Goal: Transaction & Acquisition: Purchase product/service

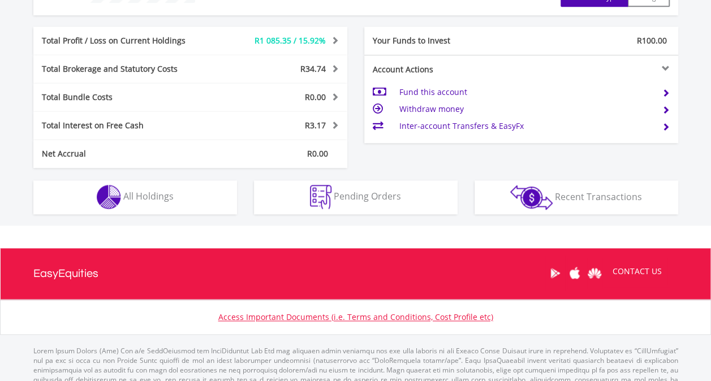
scroll to position [564, 0]
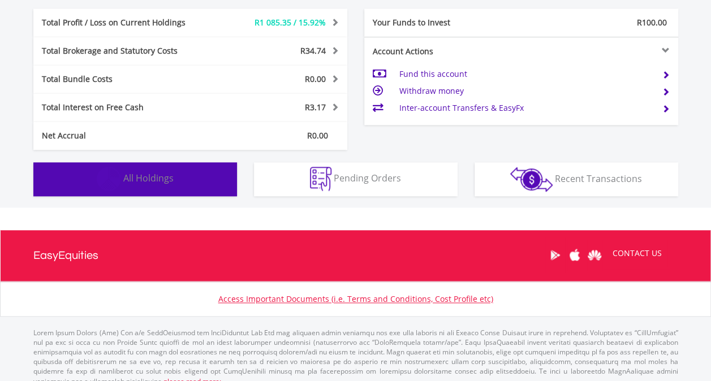
click at [161, 167] on button "Holdings All Holdings" at bounding box center [135, 179] width 204 height 34
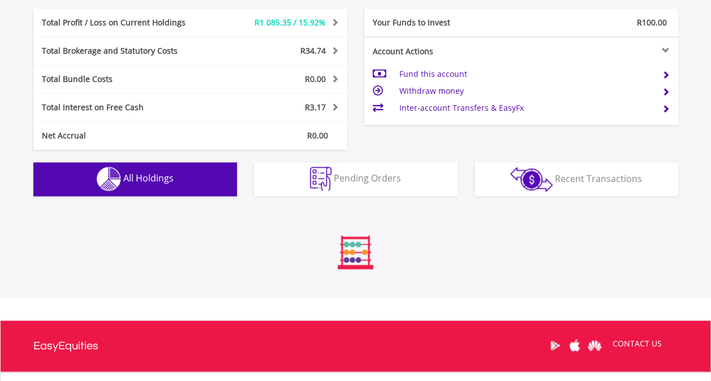
scroll to position [793, 0]
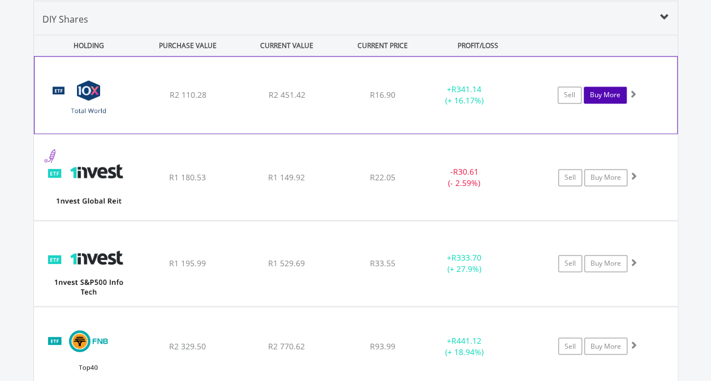
click at [600, 96] on link "Buy More" at bounding box center [605, 95] width 43 height 17
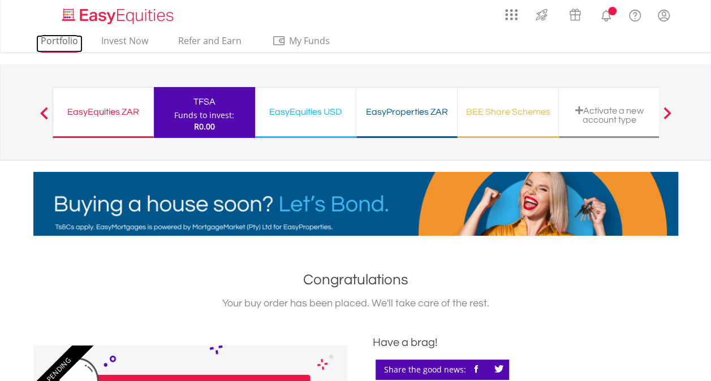
click at [62, 41] on link "Portfolio" at bounding box center [59, 44] width 46 height 18
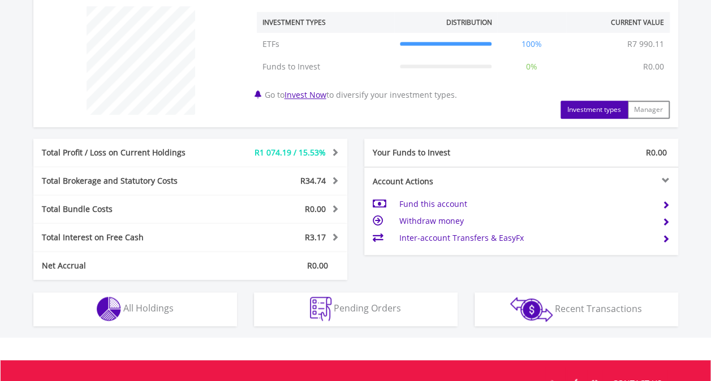
scroll to position [469, 0]
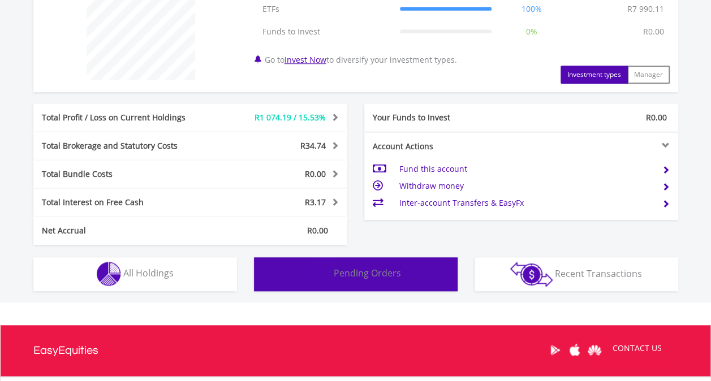
click at [390, 268] on span "Pending Orders" at bounding box center [367, 273] width 67 height 12
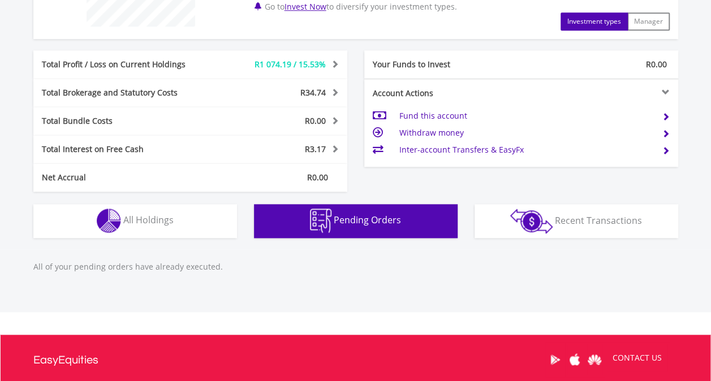
scroll to position [637, 0]
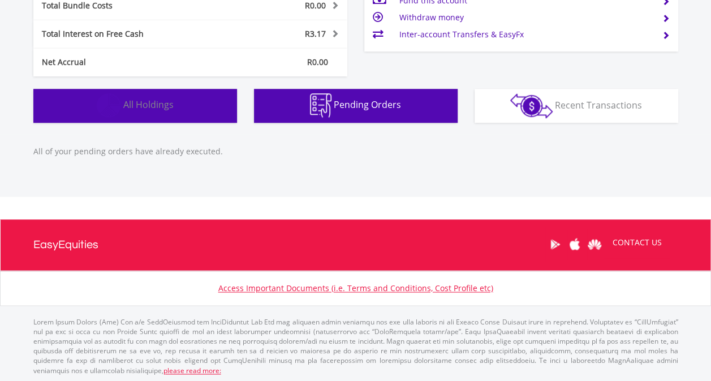
click at [136, 106] on span "All Holdings" at bounding box center [148, 104] width 50 height 12
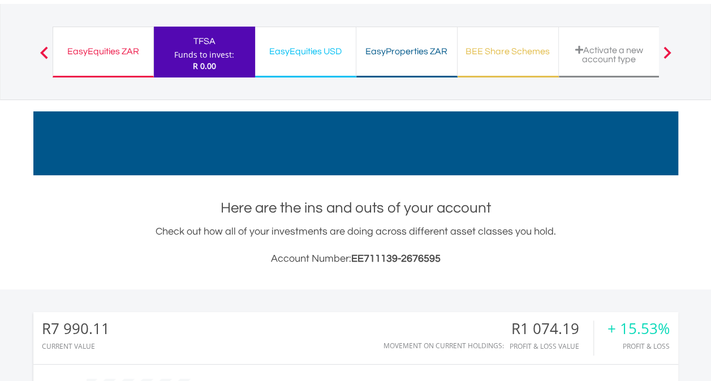
scroll to position [0, 0]
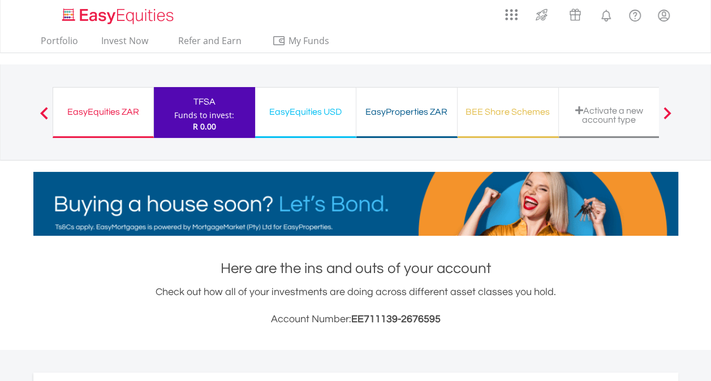
click at [94, 107] on div "EasyEquities ZAR" at bounding box center [103, 112] width 87 height 16
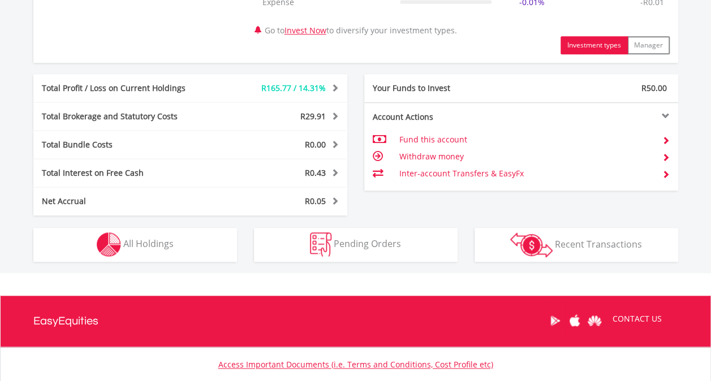
scroll to position [642, 0]
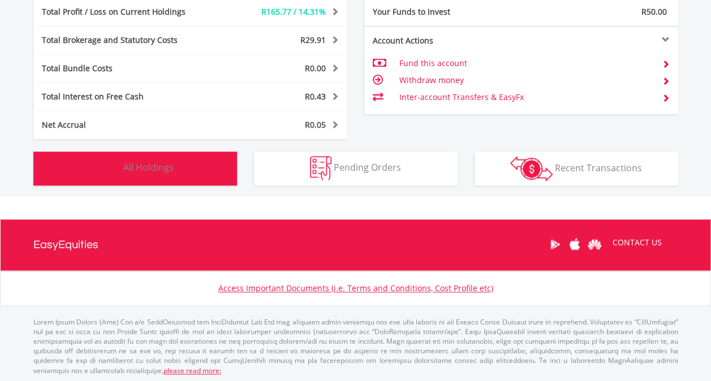
click at [160, 169] on span "All Holdings" at bounding box center [148, 167] width 50 height 12
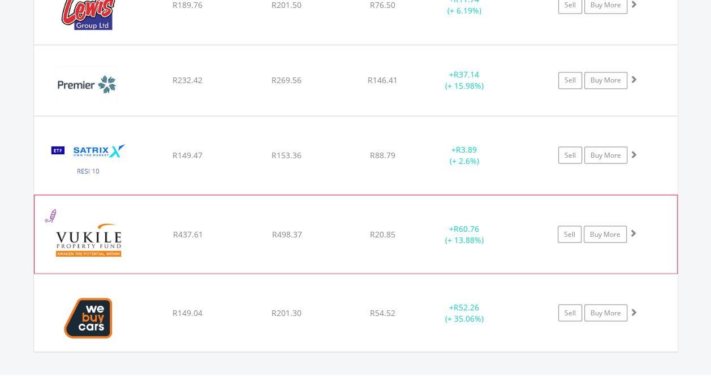
scroll to position [974, 0]
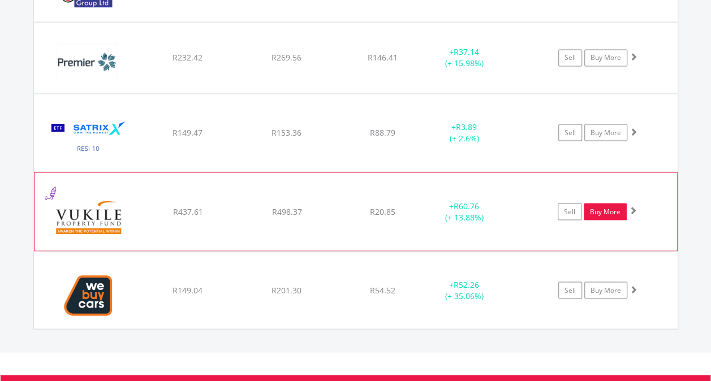
click at [605, 211] on link "Buy More" at bounding box center [605, 211] width 43 height 17
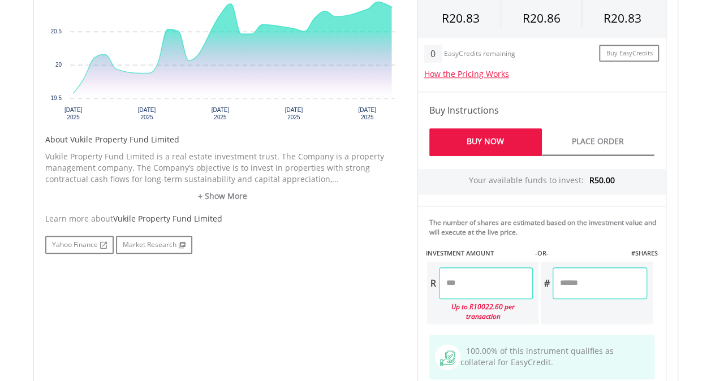
scroll to position [566, 0]
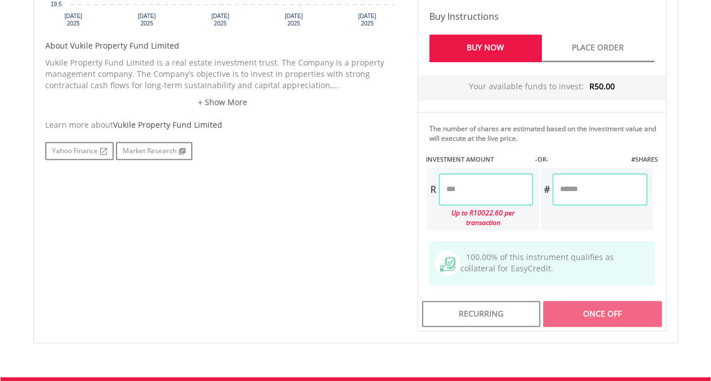
click at [454, 189] on input "number" at bounding box center [486, 190] width 94 height 32
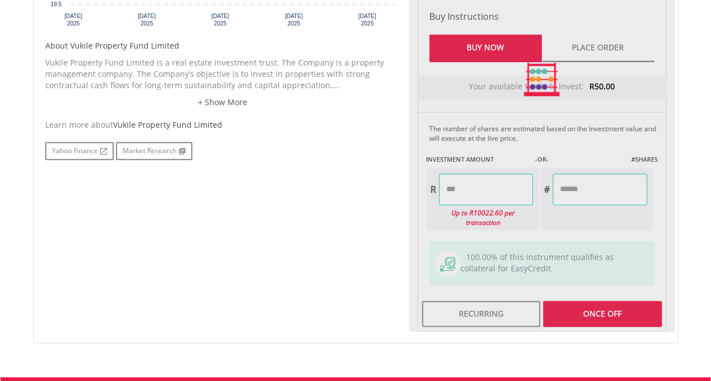
type input "*****"
type input "******"
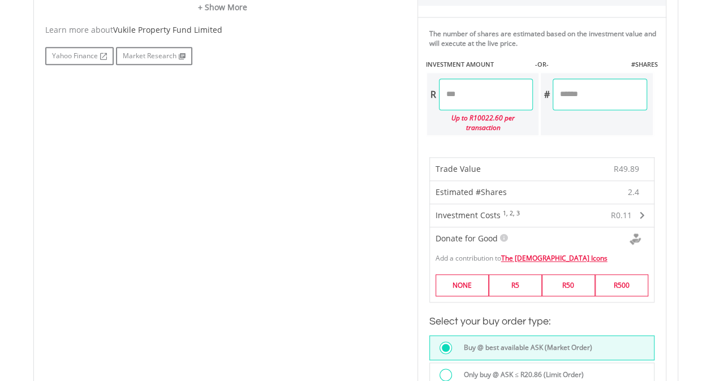
scroll to position [679, 0]
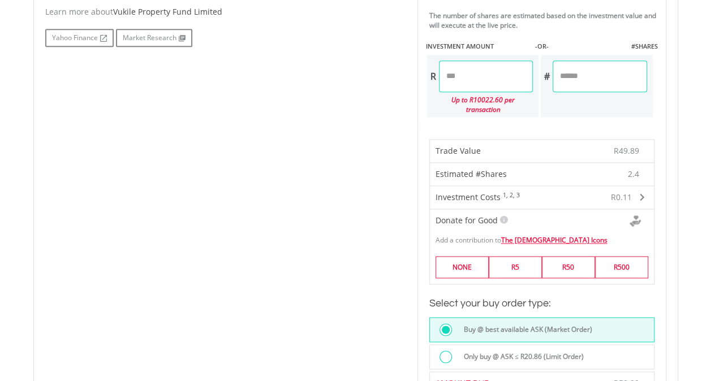
click at [449, 351] on div at bounding box center [446, 357] width 12 height 12
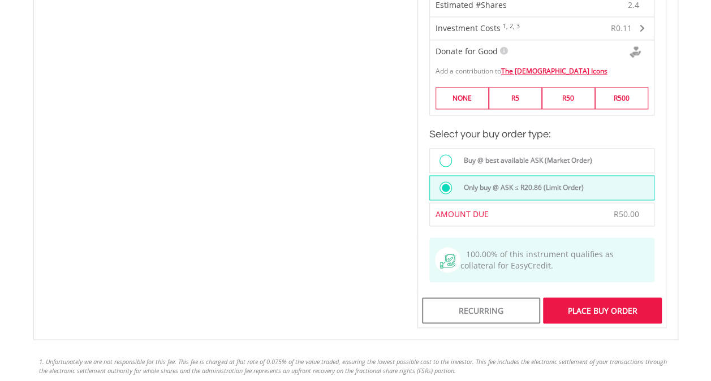
scroll to position [849, 0]
click at [625, 300] on div "Place Buy Order" at bounding box center [602, 310] width 118 height 26
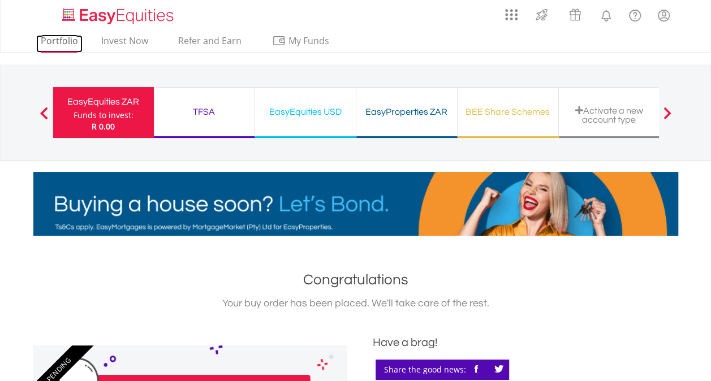
click at [56, 40] on link "Portfolio" at bounding box center [59, 44] width 46 height 18
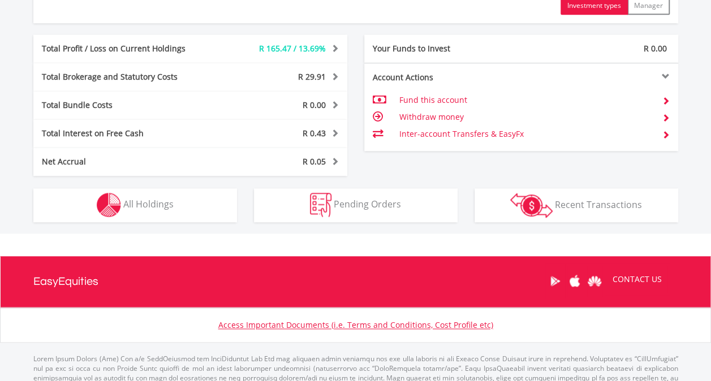
scroll to position [622, 0]
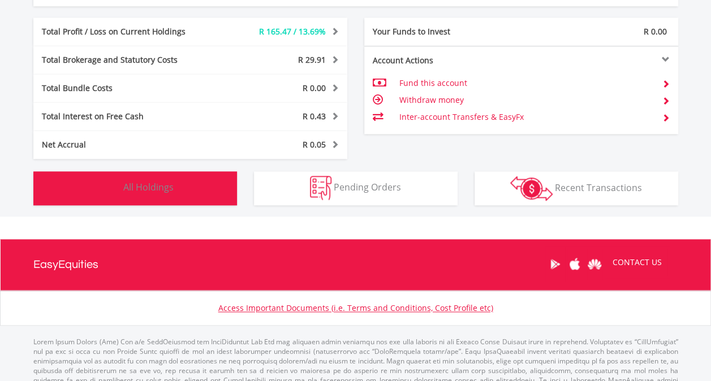
click at [147, 189] on span "All Holdings" at bounding box center [148, 187] width 50 height 12
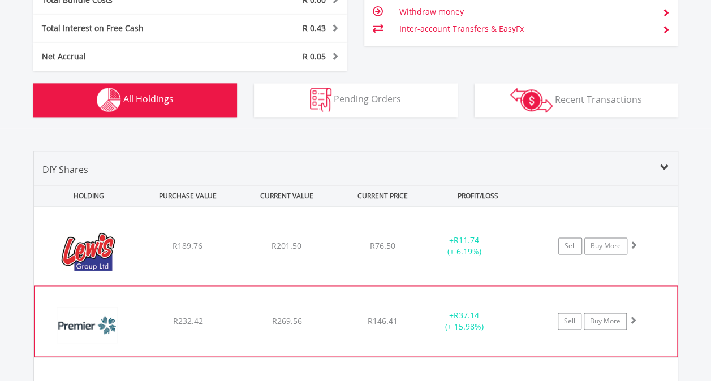
scroll to position [691, 0]
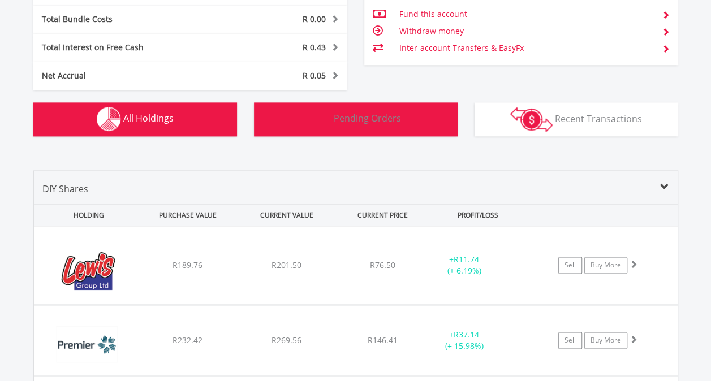
click at [385, 125] on button "Pending Orders Pending Orders" at bounding box center [356, 119] width 204 height 34
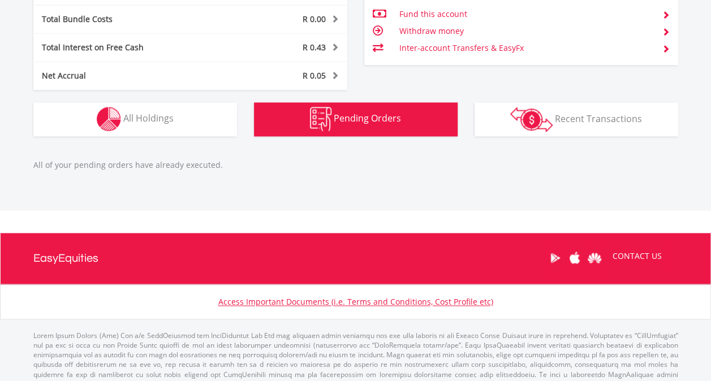
scroll to position [705, 0]
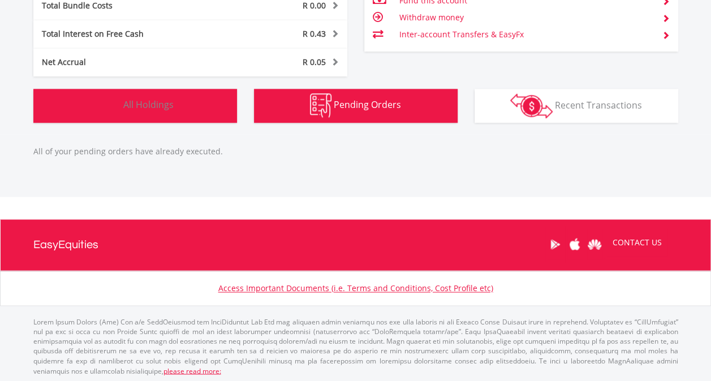
click at [140, 96] on button "Holdings All Holdings" at bounding box center [135, 106] width 204 height 34
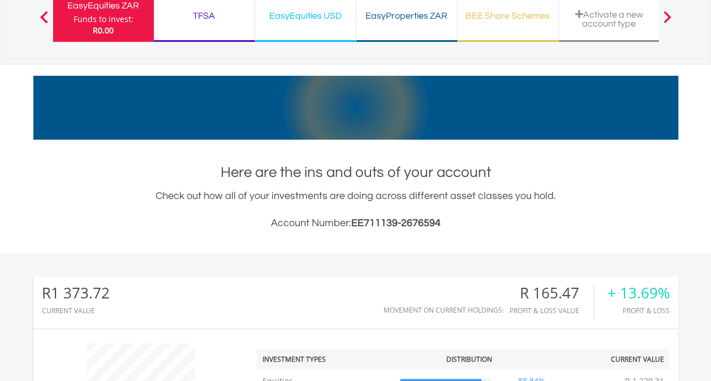
scroll to position [0, 0]
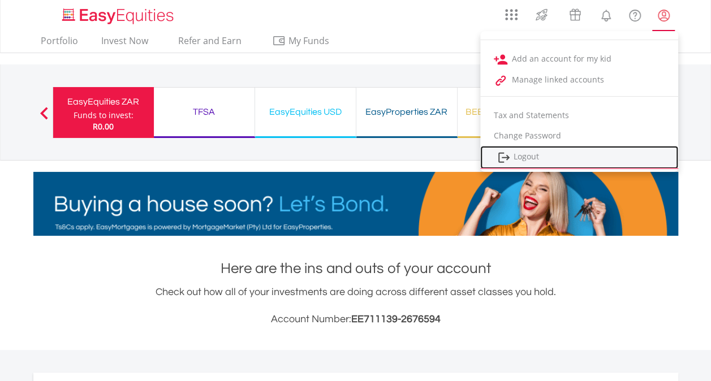
click at [536, 155] on link "Logout" at bounding box center [579, 157] width 198 height 23
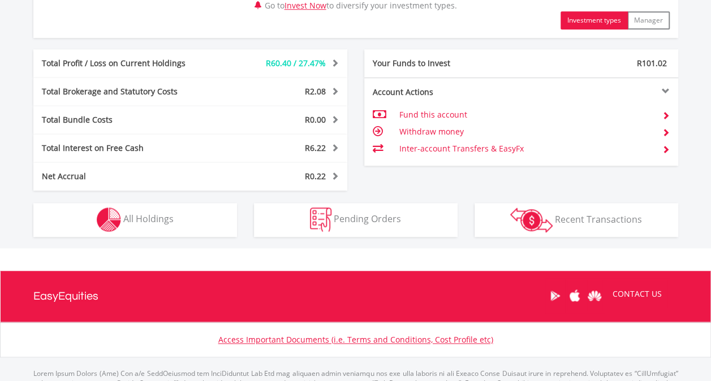
scroll to position [622, 0]
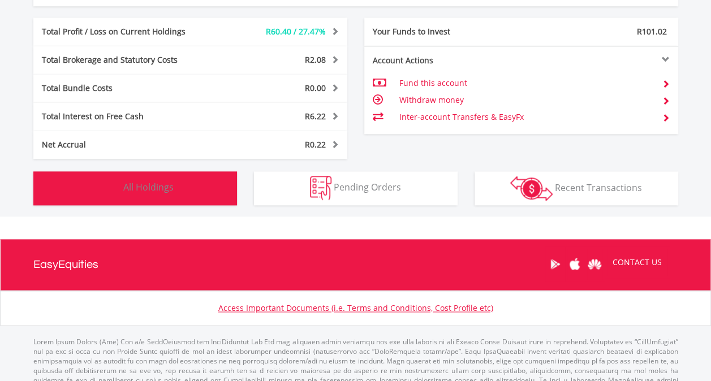
click at [157, 187] on span "All Holdings" at bounding box center [148, 187] width 50 height 12
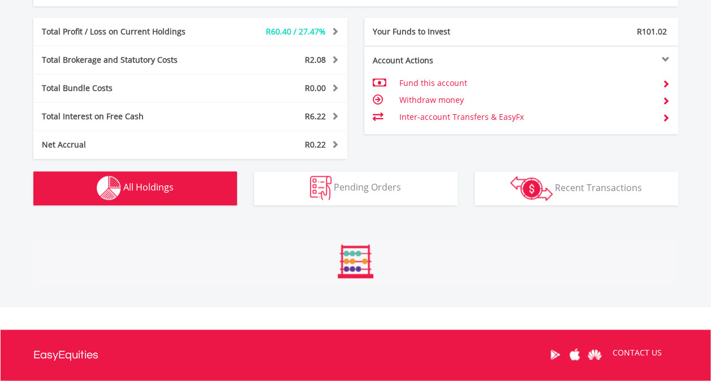
scroll to position [861, 0]
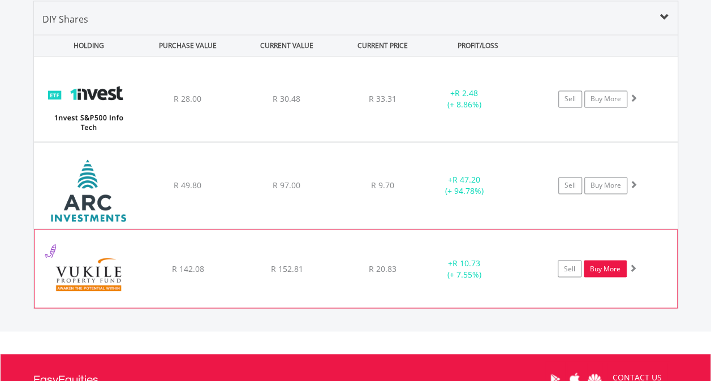
click at [602, 269] on link "Buy More" at bounding box center [605, 268] width 43 height 17
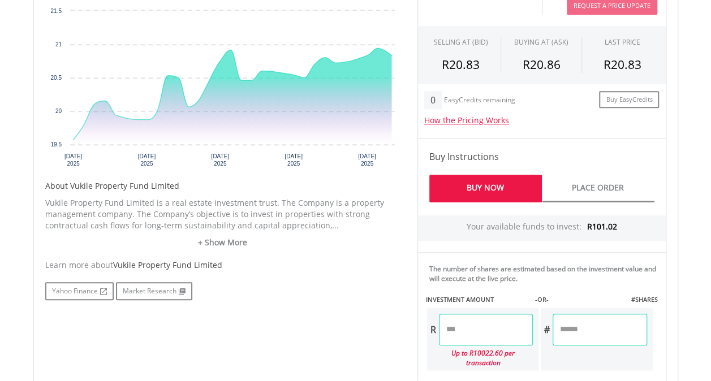
scroll to position [453, 0]
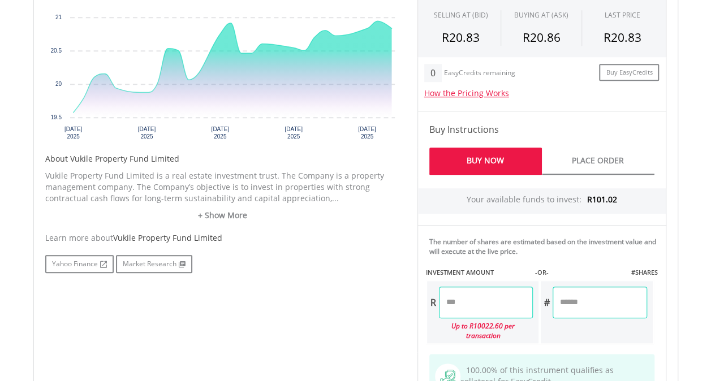
click at [465, 296] on input "number" at bounding box center [486, 303] width 94 height 32
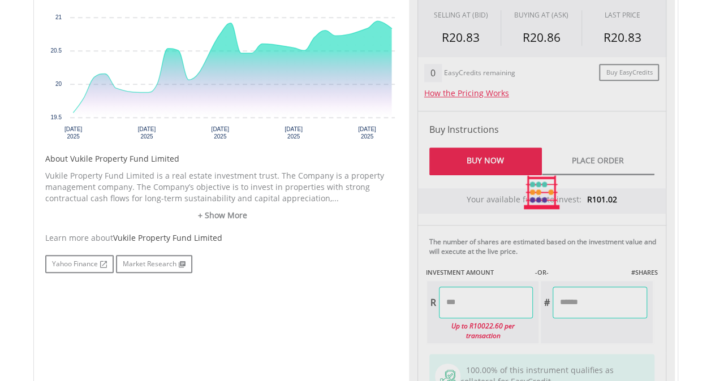
type input "*****"
type input "******"
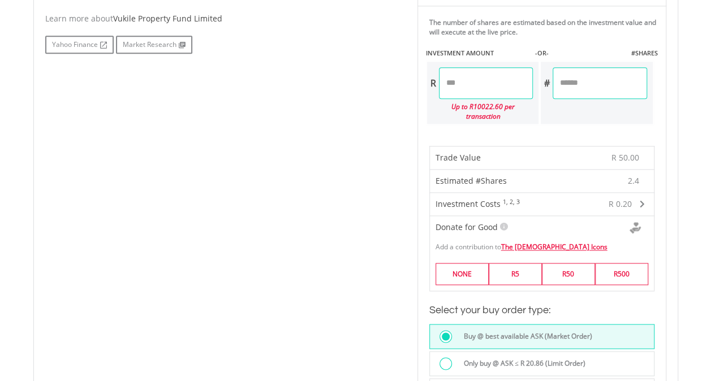
scroll to position [679, 0]
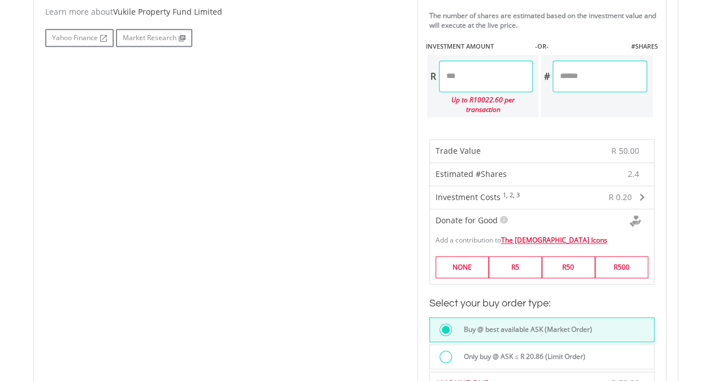
click at [450, 351] on div at bounding box center [446, 357] width 12 height 12
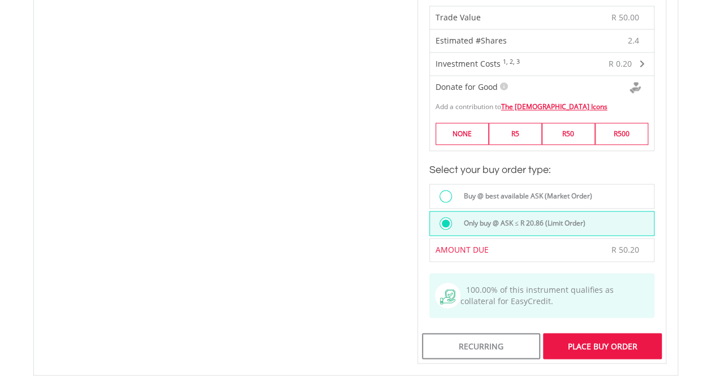
scroll to position [849, 0]
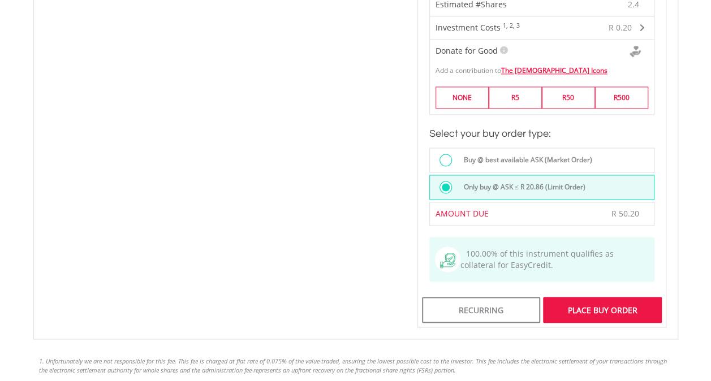
click at [608, 299] on div "Place Buy Order" at bounding box center [602, 310] width 118 height 26
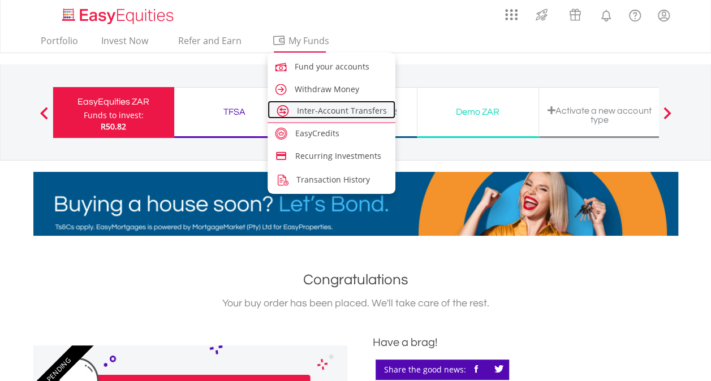
click at [323, 114] on span "Inter-Account Transfers" at bounding box center [342, 110] width 90 height 11
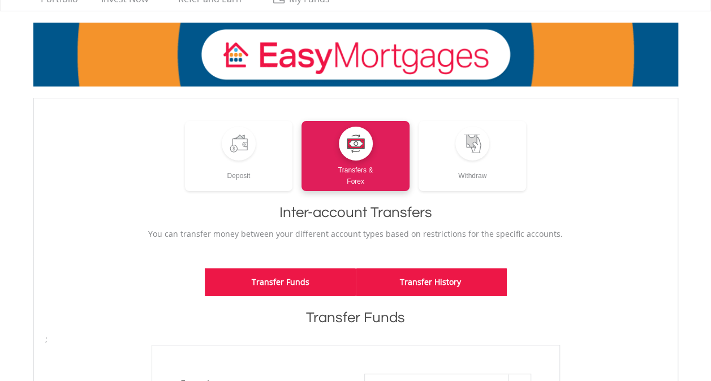
scroll to position [226, 0]
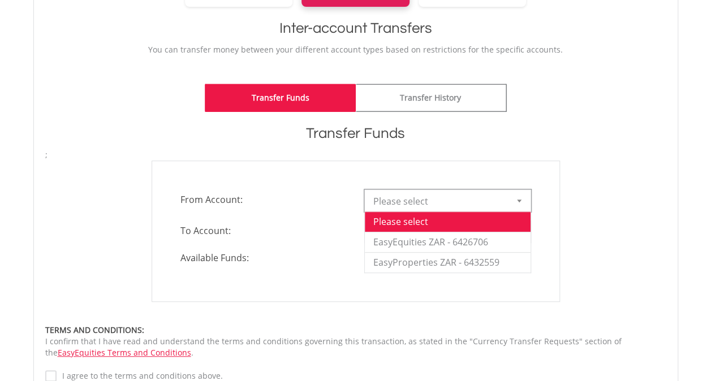
click at [518, 196] on div at bounding box center [519, 201] width 23 height 22
click at [435, 234] on li "EasyEquities ZAR - 6426706" at bounding box center [448, 242] width 166 height 20
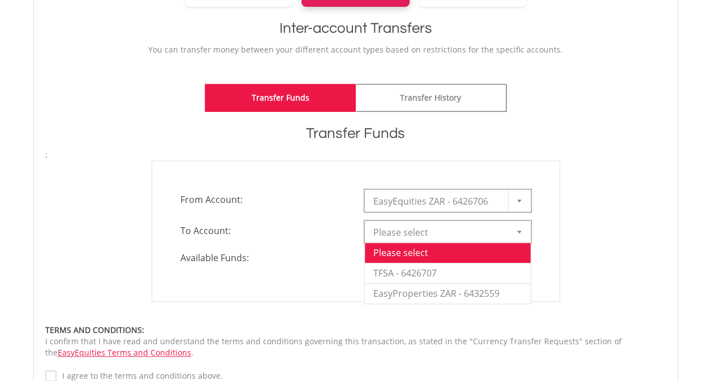
click at [515, 230] on div at bounding box center [519, 232] width 23 height 22
click at [426, 274] on li "TFSA - 6426707" at bounding box center [448, 273] width 166 height 20
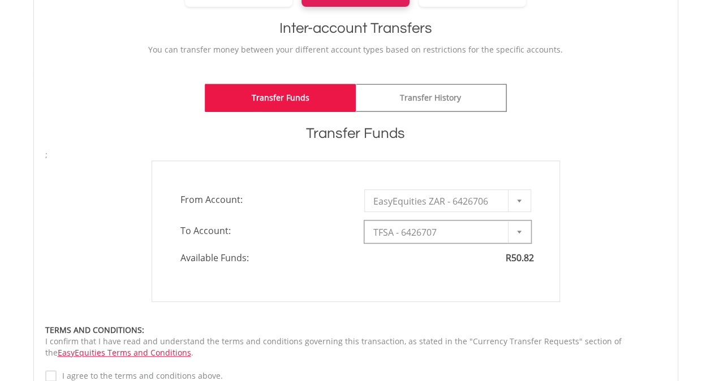
type input "*"
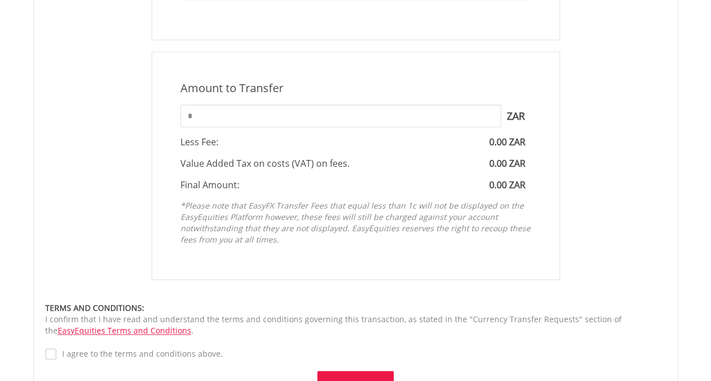
scroll to position [566, 0]
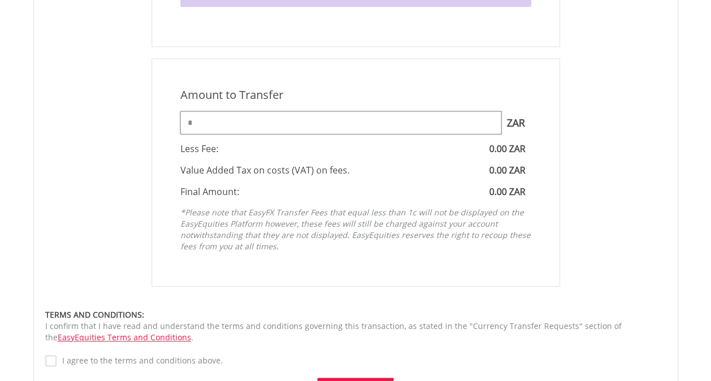
click at [194, 118] on input "*" at bounding box center [340, 122] width 321 height 23
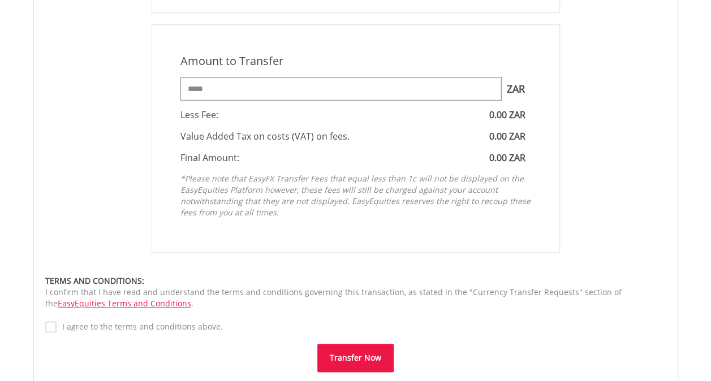
scroll to position [622, 0]
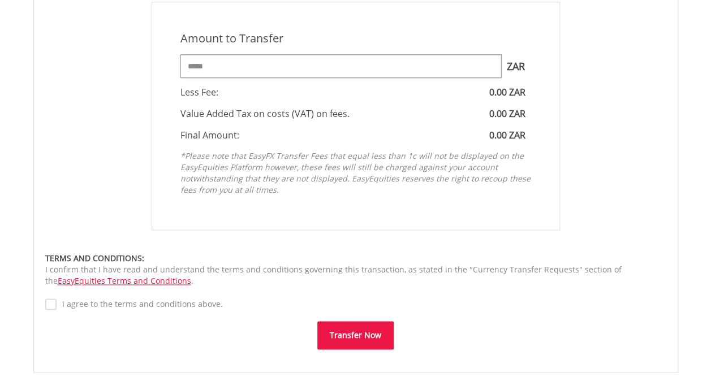
type input "*****"
drag, startPoint x: 54, startPoint y: 300, endPoint x: 44, endPoint y: 300, distance: 10.2
click at [44, 300] on div "**********" at bounding box center [355, 24] width 645 height 697
click at [369, 339] on button "Transfer Now" at bounding box center [355, 335] width 76 height 28
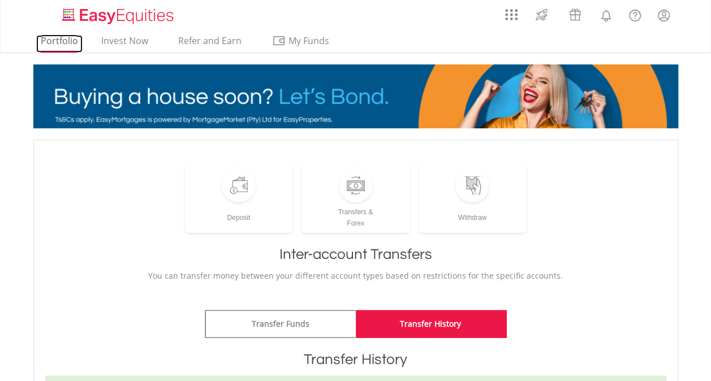
click at [52, 41] on link "Portfolio" at bounding box center [59, 44] width 46 height 18
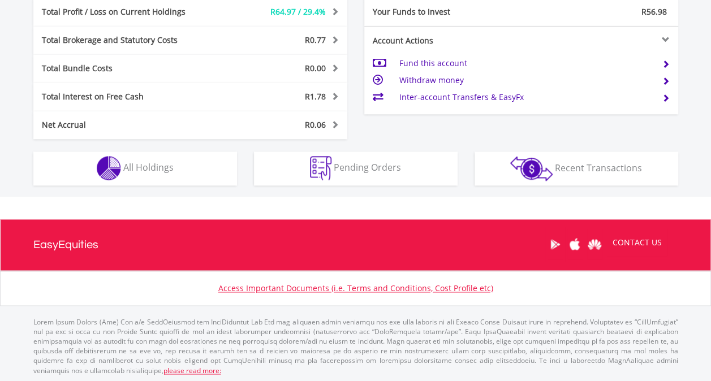
scroll to position [109, 215]
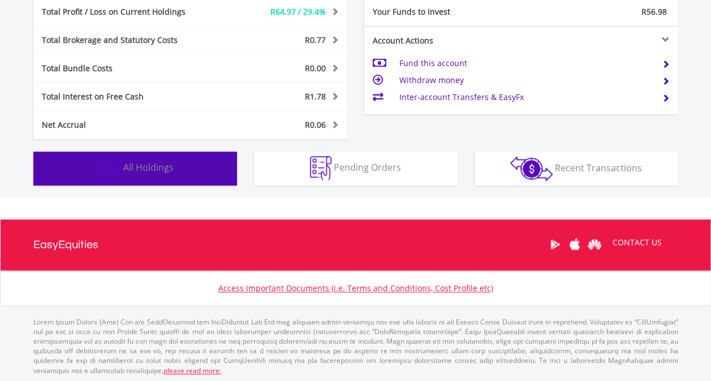
click at [145, 164] on span "All Holdings" at bounding box center [148, 167] width 50 height 12
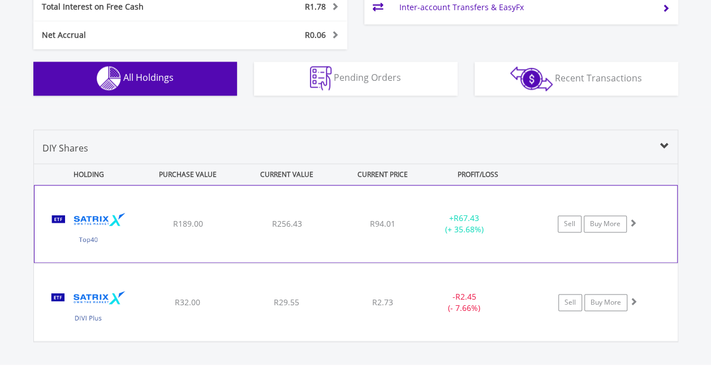
scroll to position [725, 0]
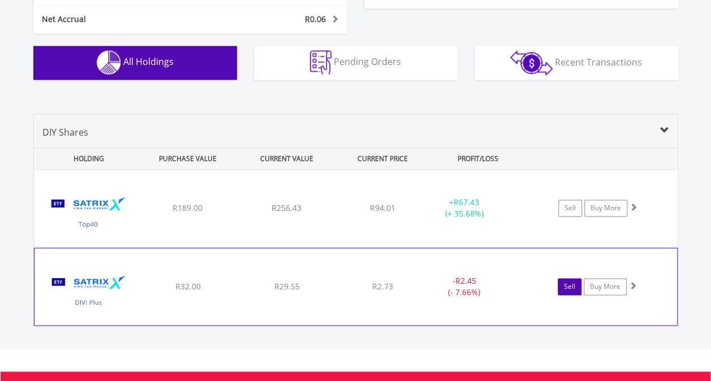
click at [571, 285] on link "Sell" at bounding box center [570, 286] width 24 height 17
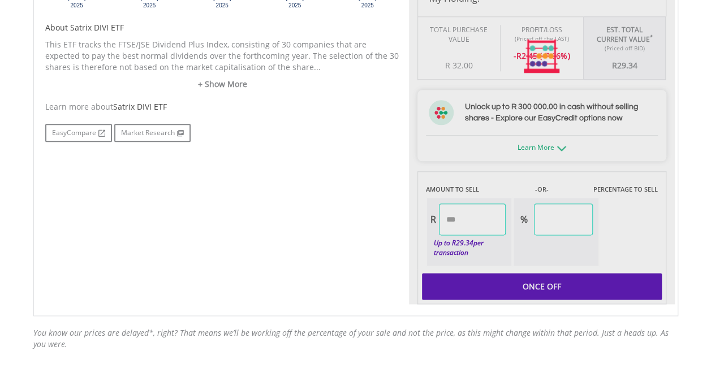
type input "*****"
type input "******"
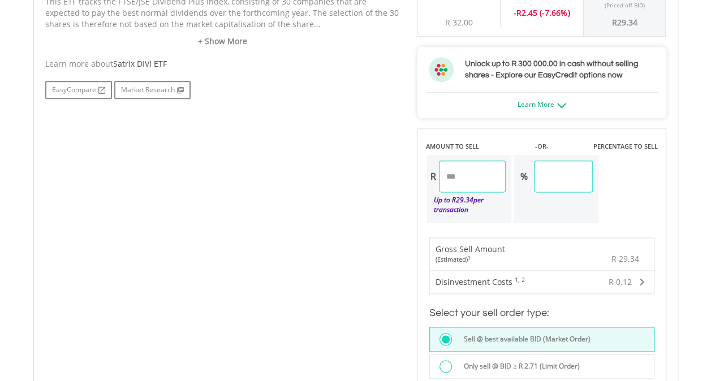
scroll to position [729, 0]
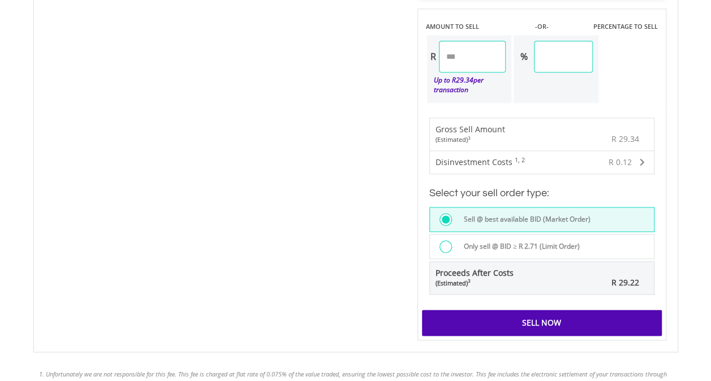
click at [525, 243] on label "Only sell @ BID ≥ R 2.71 (Limit Order)" at bounding box center [518, 246] width 123 height 12
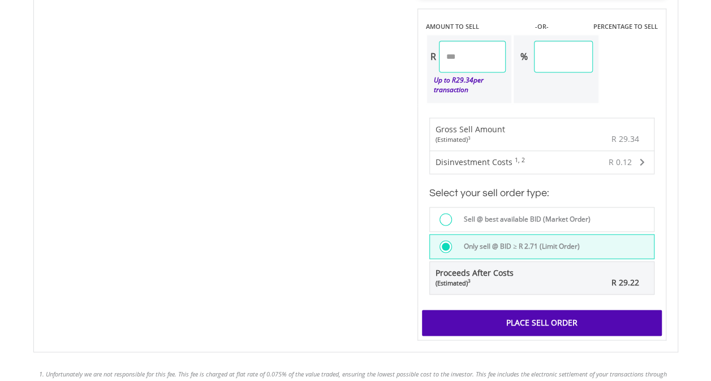
click at [531, 321] on div "Place Sell Order" at bounding box center [542, 323] width 240 height 26
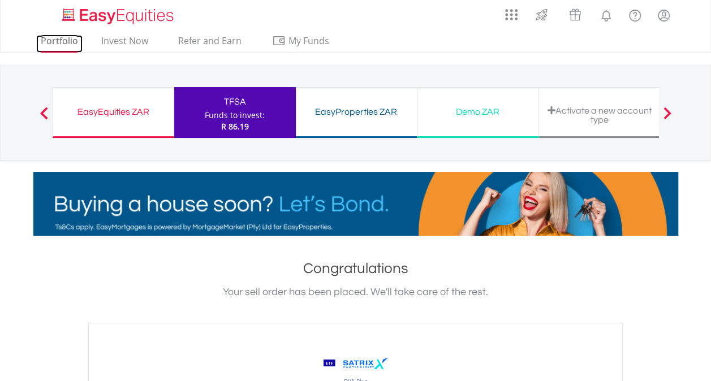
click at [58, 38] on link "Portfolio" at bounding box center [59, 44] width 46 height 18
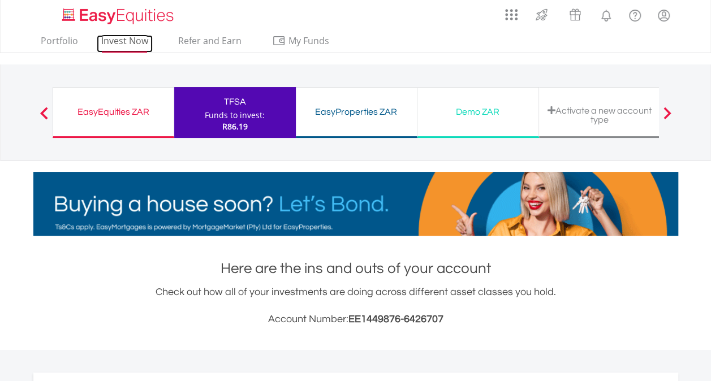
click at [134, 41] on link "Invest Now" at bounding box center [125, 44] width 56 height 18
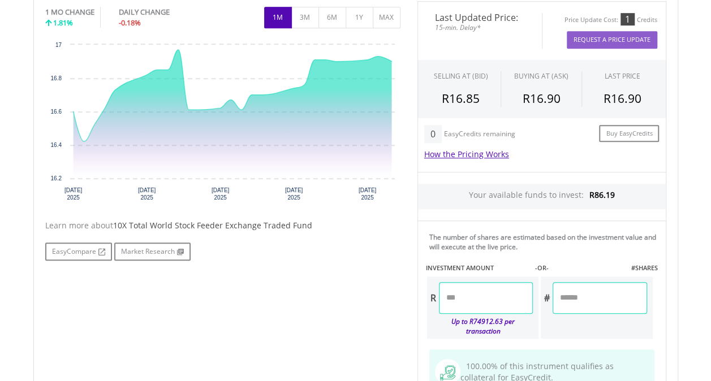
scroll to position [396, 0]
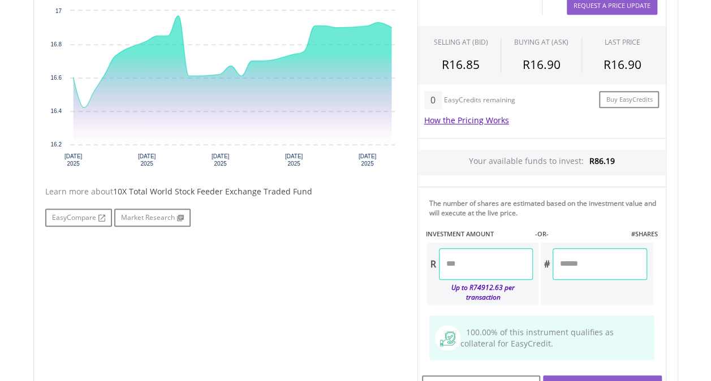
click at [471, 261] on input "number" at bounding box center [486, 264] width 94 height 32
type input "*****"
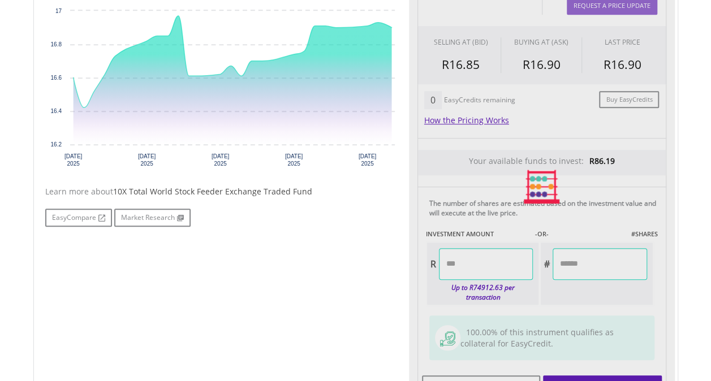
type input "***"
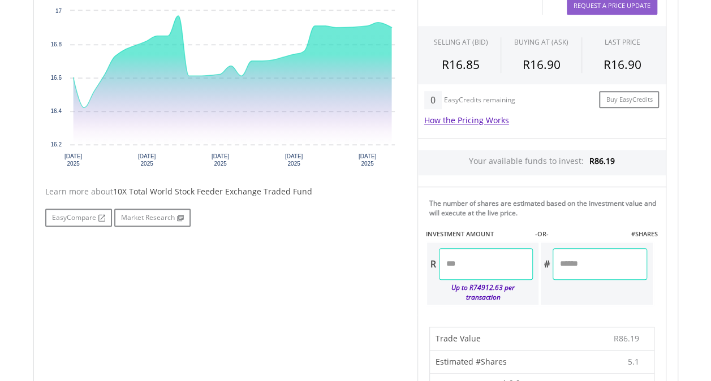
click at [476, 260] on input "*****" at bounding box center [486, 264] width 94 height 32
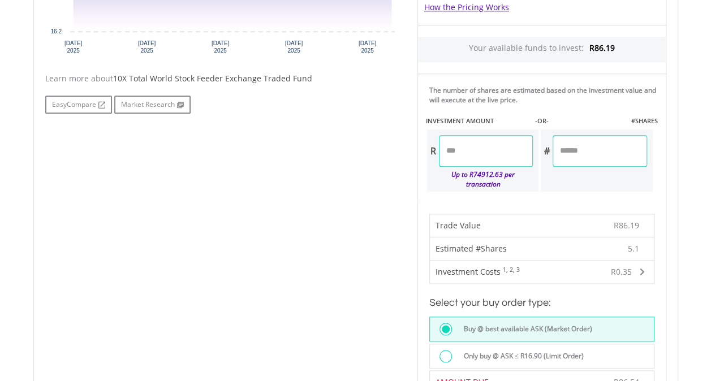
scroll to position [679, 0]
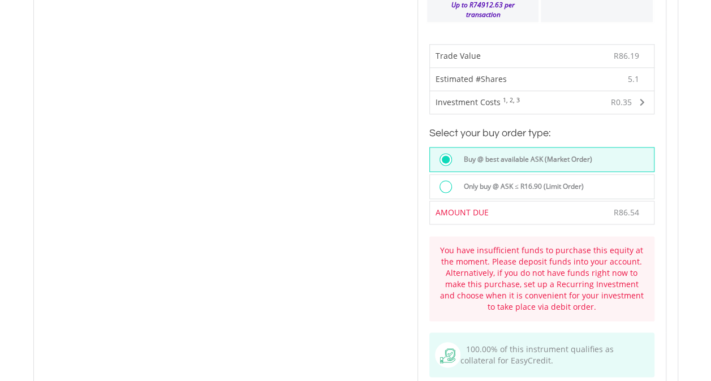
type input "*****"
click at [445, 178] on div "Last Updated Price: 15-min. Delay* Price Update Cost: 1 Credits Request A Price…" at bounding box center [542, 54] width 266 height 740
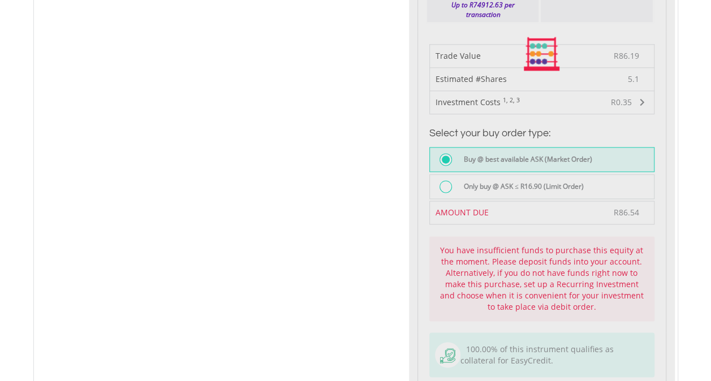
type input "******"
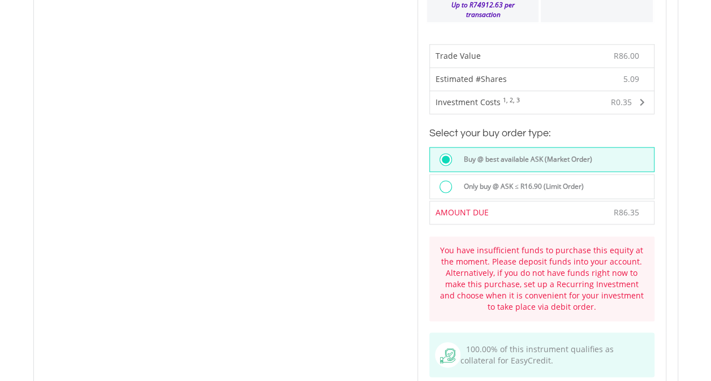
click at [442, 180] on div at bounding box center [446, 186] width 12 height 12
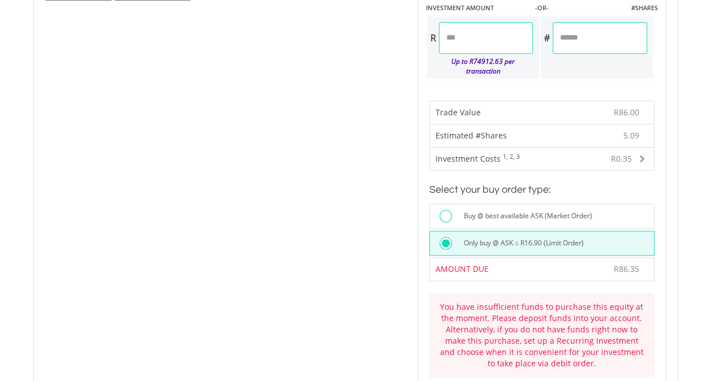
scroll to position [453, 0]
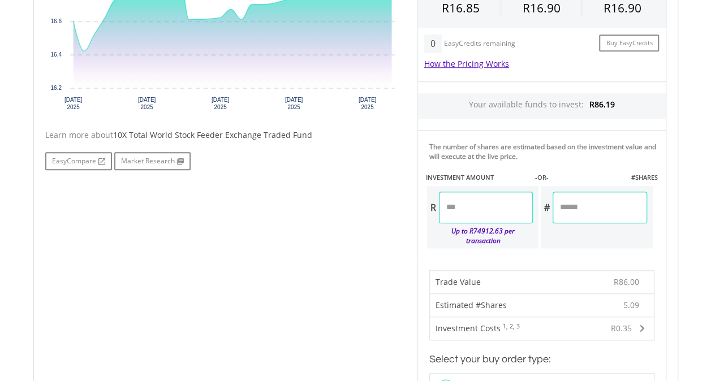
click at [472, 205] on input "*****" at bounding box center [486, 208] width 94 height 32
click at [474, 209] on input "*****" at bounding box center [486, 208] width 94 height 32
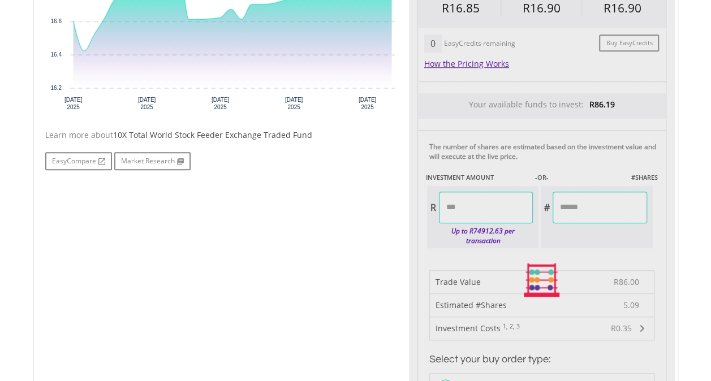
click at [617, 210] on div "Last Updated Price: 15-min. Delay* Price Update Cost: 1 Credits Request A Price…" at bounding box center [542, 281] width 266 height 740
type input "*****"
type input "******"
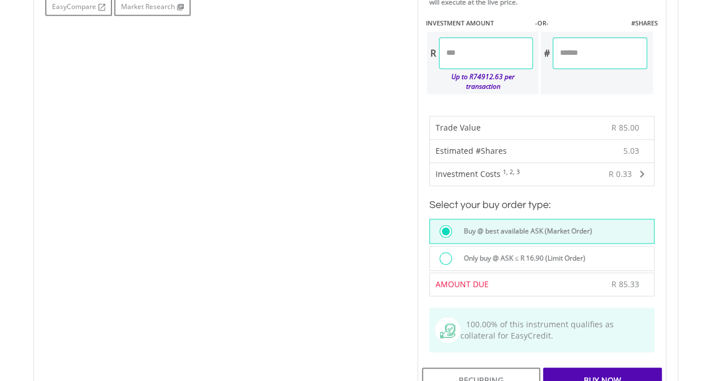
scroll to position [736, 0]
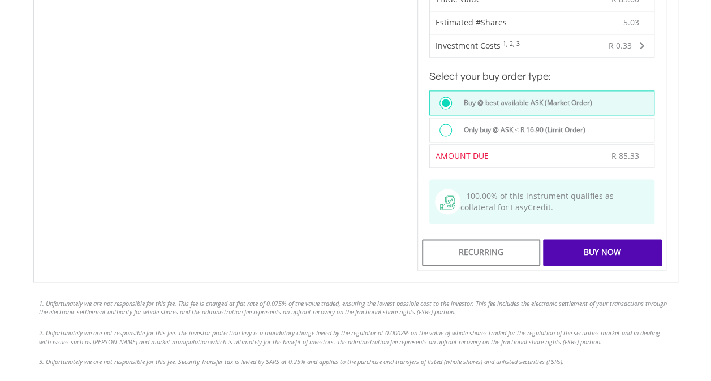
click at [450, 124] on div at bounding box center [446, 130] width 12 height 12
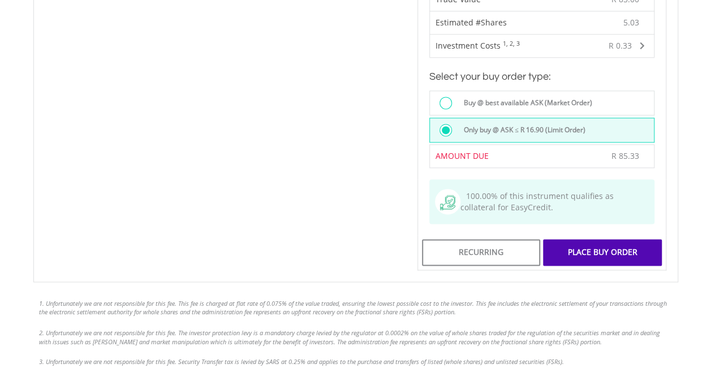
click at [587, 239] on div "Place Buy Order" at bounding box center [602, 252] width 118 height 26
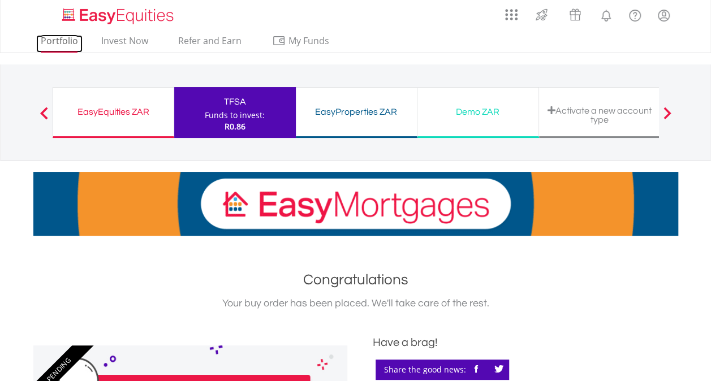
click at [59, 41] on link "Portfolio" at bounding box center [59, 44] width 46 height 18
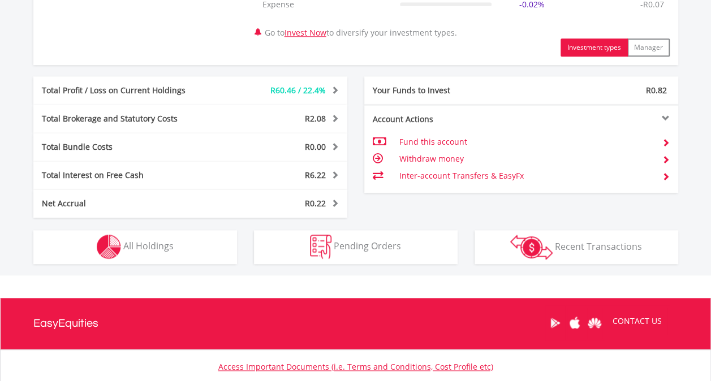
scroll to position [622, 0]
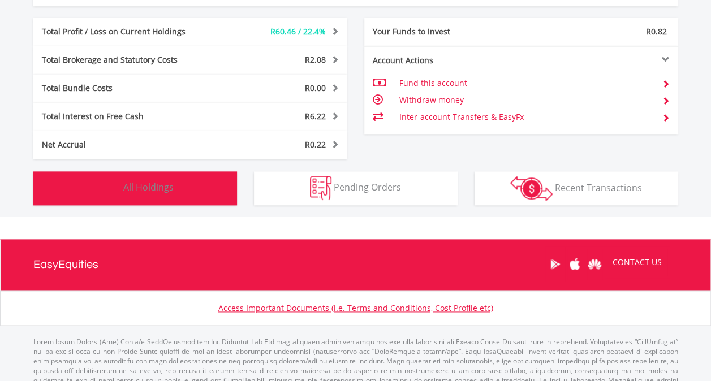
click at [135, 187] on span "All Holdings" at bounding box center [148, 187] width 50 height 12
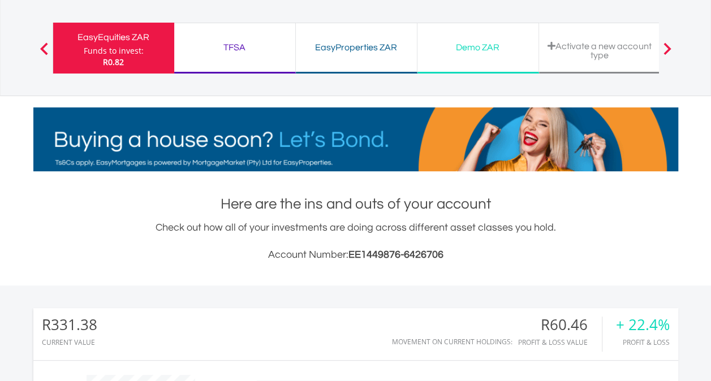
scroll to position [0, 0]
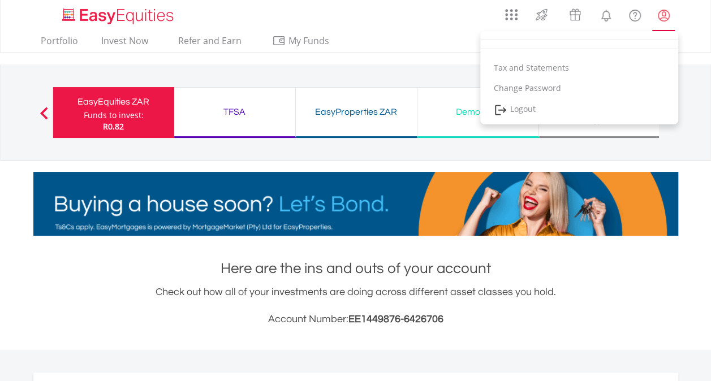
click at [663, 15] on lord-icon "My Profile" at bounding box center [664, 15] width 14 height 14
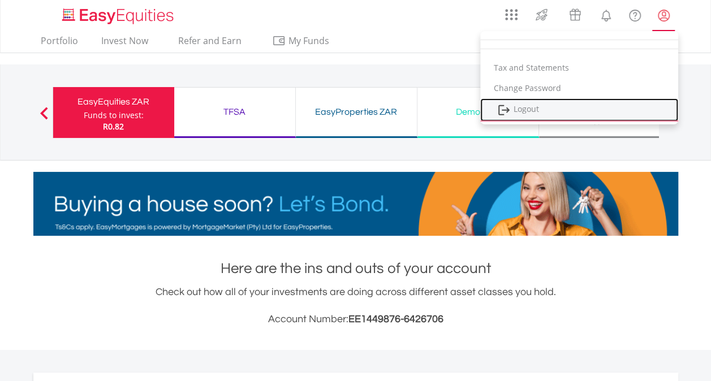
click at [522, 111] on link "Logout" at bounding box center [579, 109] width 198 height 23
